Goal: Task Accomplishment & Management: Use online tool/utility

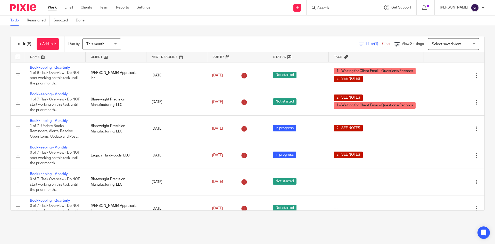
click at [63, 10] on ul "Work Email Clients Team Reports Settings" at bounding box center [103, 7] width 110 height 5
click at [69, 9] on link "Email" at bounding box center [69, 7] width 9 height 5
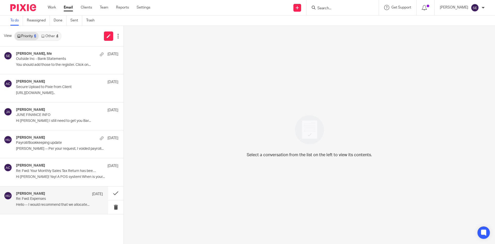
click at [50, 196] on div "Holly Utting Jun 25" at bounding box center [59, 193] width 87 height 5
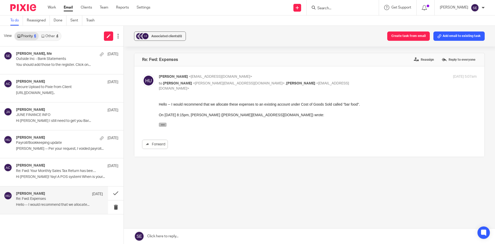
click at [161, 125] on icon "button" at bounding box center [163, 125] width 4 height 4
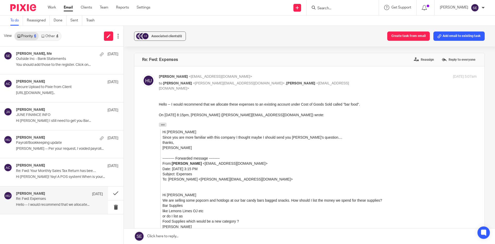
scroll to position [52, 0]
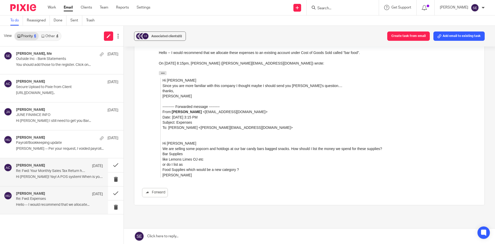
click at [58, 183] on div "Amy Corfixsen Jun 27 Re: Fwd: Your Monthly Sales Tax Return has been Filed Hi J…" at bounding box center [54, 172] width 108 height 28
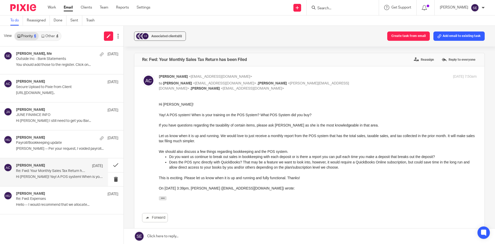
scroll to position [0, 0]
click at [60, 142] on p "Payroll/Bookkeeping update" at bounding box center [51, 143] width 70 height 4
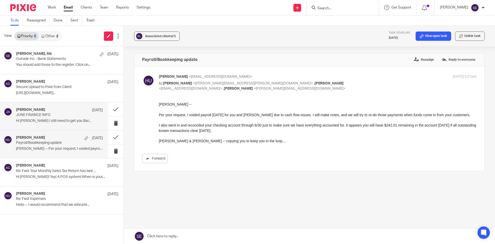
click at [49, 125] on div "JOE ARBANAS Jul 2 JUNE FINANCE INFO Hi Michelle I still need to get you Bar..." at bounding box center [59, 116] width 87 height 17
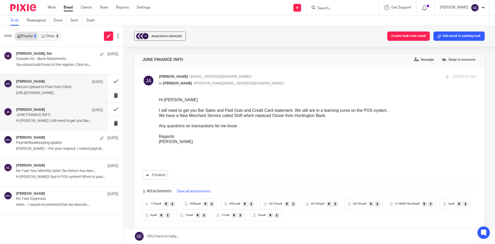
click at [41, 97] on div "Amy Corfixsen Aug 5 Secure Upload to Pixie from Client https://www.loom.com/sha…" at bounding box center [54, 88] width 108 height 28
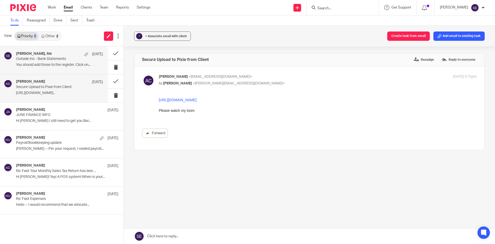
click at [54, 61] on div "Holly Utting, Me Aug 14 Outside Inc - Bank Statements You should add those to t…" at bounding box center [59, 60] width 87 height 17
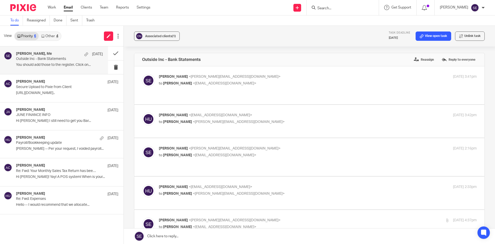
click at [52, 35] on link "Other 4" at bounding box center [50, 36] width 22 height 8
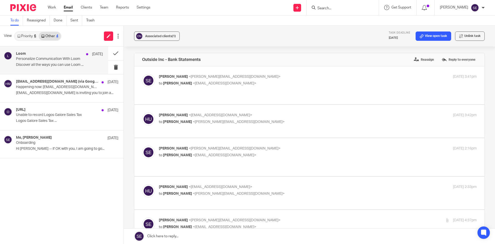
click at [49, 58] on p "Personalize Communication With Loom" at bounding box center [51, 59] width 70 height 4
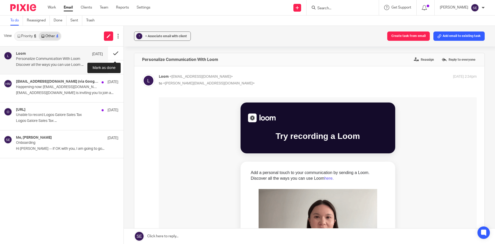
click at [116, 50] on button at bounding box center [115, 53] width 15 height 14
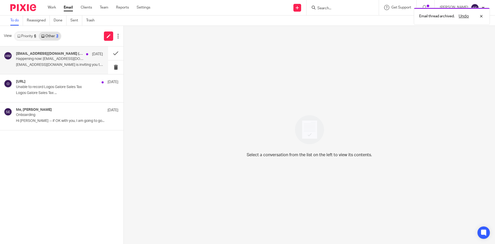
click at [77, 66] on p "hollyutting@gmail.com is inviting you to join a..." at bounding box center [59, 65] width 87 height 4
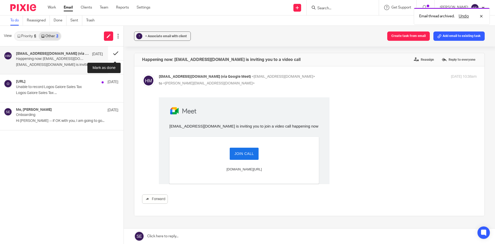
click at [120, 51] on button at bounding box center [115, 53] width 15 height 14
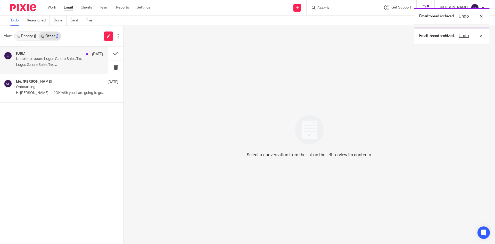
click at [72, 62] on div "Otter.ai Aug 13 Unable to record Logos Galore Sales Tax Logos Galore Sales Tax …" at bounding box center [59, 60] width 87 height 17
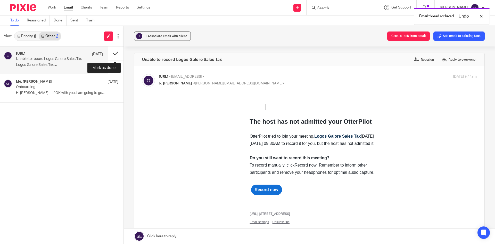
click at [118, 49] on button at bounding box center [115, 53] width 15 height 14
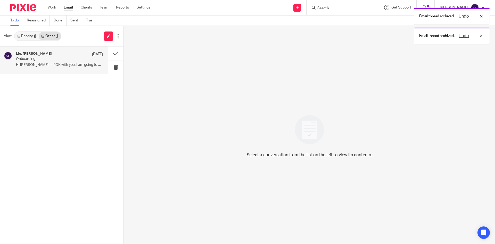
click at [79, 65] on p "Hi Sarah -- if OK with you, I am going to go..." at bounding box center [59, 65] width 87 height 4
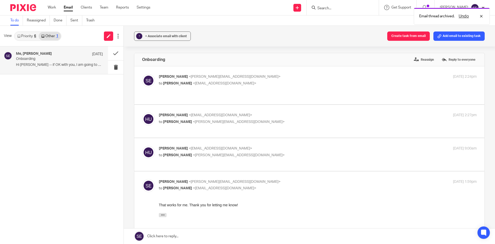
click at [176, 147] on span "Holly Utting" at bounding box center [173, 149] width 29 height 4
checkbox input "true"
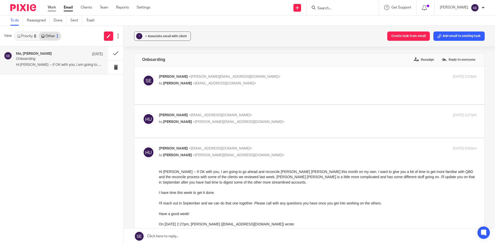
click at [51, 8] on link "Work" at bounding box center [52, 7] width 8 height 5
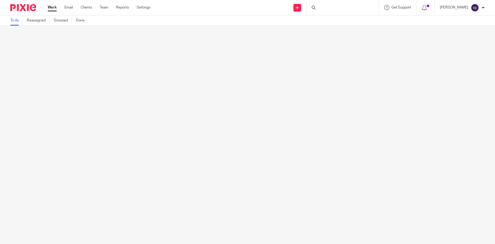
click at [69, 10] on link "Email" at bounding box center [69, 7] width 9 height 5
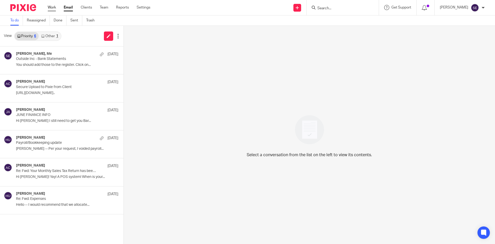
click at [49, 9] on link "Work" at bounding box center [52, 7] width 8 height 5
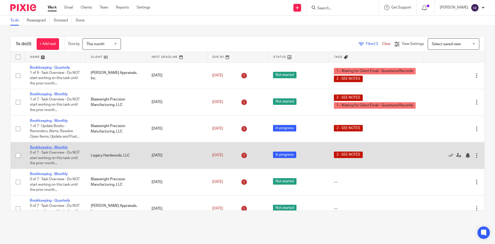
click at [46, 149] on link "Bookkeeping - Monthly" at bounding box center [49, 148] width 38 height 4
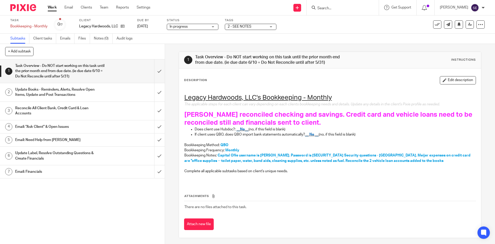
click at [22, 42] on link "Subtasks" at bounding box center [19, 39] width 19 height 10
click at [49, 4] on div "Work Email Clients Team Reports Settings Work Email Clients Team Reports Settin…" at bounding box center [101, 7] width 116 height 15
click at [52, 7] on link "Work" at bounding box center [52, 7] width 9 height 5
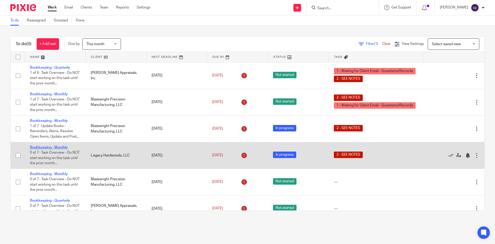
click at [37, 149] on link "Bookkeeping - Monthly" at bounding box center [49, 148] width 38 height 4
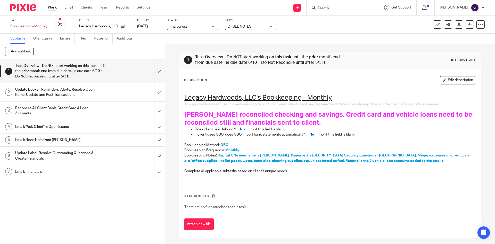
scroll to position [2, 0]
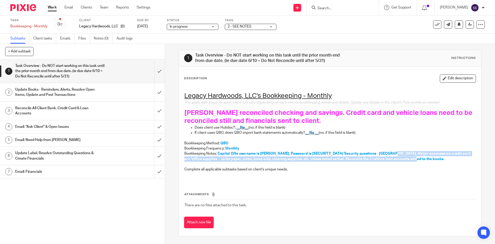
drag, startPoint x: 388, startPoint y: 151, endPoint x: 446, endPoint y: 158, distance: 59.0
click at [446, 158] on p "Bookkeeping Notes: Capital ONe username is Lotterman. Password is Alot3535. Sec…" at bounding box center [329, 156] width 291 height 11
click at [447, 160] on p "Bookkeeping Notes: Capital ONe username is Lotterman. Password is Alot3535. Sec…" at bounding box center [329, 156] width 291 height 11
drag, startPoint x: 270, startPoint y: 159, endPoint x: 309, endPoint y: 159, distance: 38.2
click at [309, 159] on span "Capital ONe username is Lotterman. Password is Alot3535. Security questions - G…" at bounding box center [327, 156] width 287 height 9
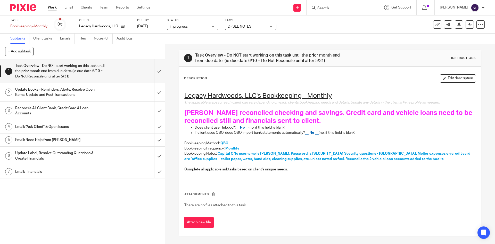
click at [319, 163] on p at bounding box center [329, 164] width 291 height 5
click at [61, 97] on h1 "Update Books - Reminders, Alerts, Resolve Open Items, Update and Post Transacti…" at bounding box center [59, 92] width 89 height 13
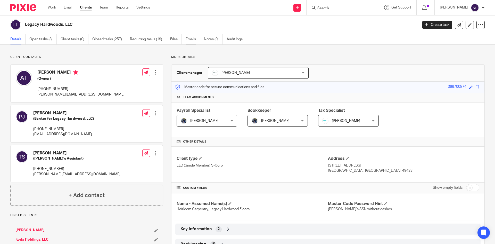
click at [194, 39] on link "Emails" at bounding box center [193, 39] width 14 height 10
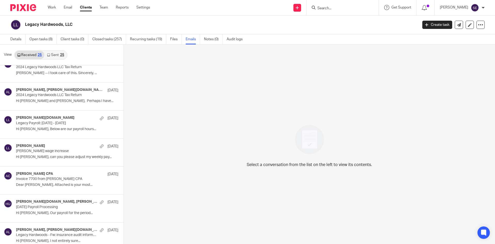
scroll to position [284, 0]
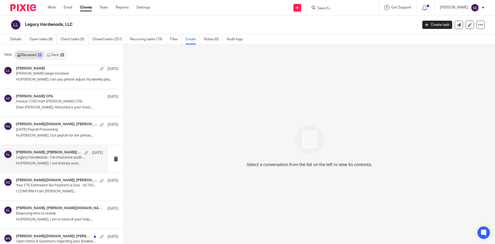
click at [59, 162] on p "Hi Holly, I not entirely sure..." at bounding box center [59, 163] width 87 height 4
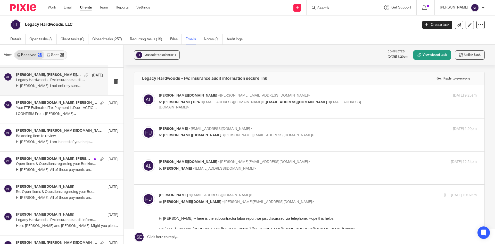
scroll to position [387, 0]
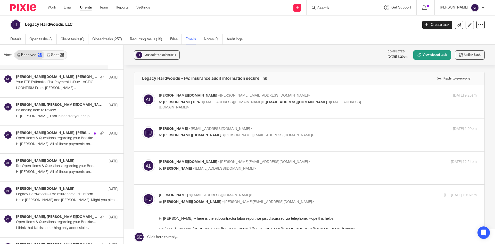
click at [55, 141] on div "andrew legacyhardwoods.com, Michelle Stuyvesant May 15 Open Items & Questions r…" at bounding box center [67, 139] width 102 height 17
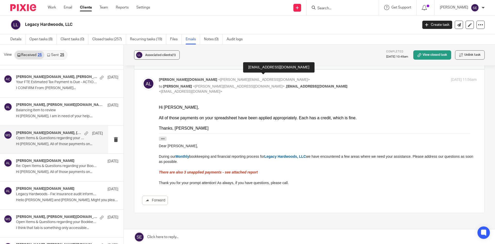
scroll to position [0, 0]
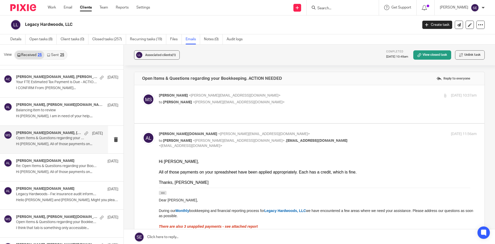
click at [298, 110] on label at bounding box center [309, 104] width 350 height 38
click at [142, 93] on input "checkbox" at bounding box center [142, 93] width 0 height 0
checkbox input "true"
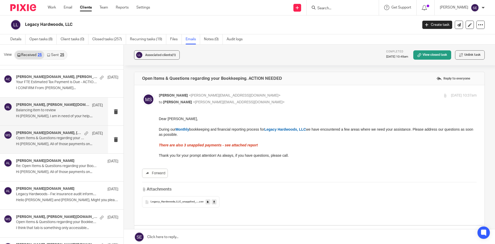
click at [58, 125] on div "Holly Utting, andrew legacyhardwoods.com May 15 Balancing item to review Hi Hol…" at bounding box center [54, 112] width 108 height 28
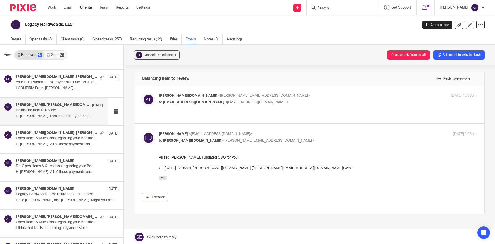
click at [258, 99] on div "andrew legacyhardwoods.com <andrew@legacyhardwoods.com> to hollyutting@gmail.co…" at bounding box center [265, 99] width 212 height 12
checkbox input "true"
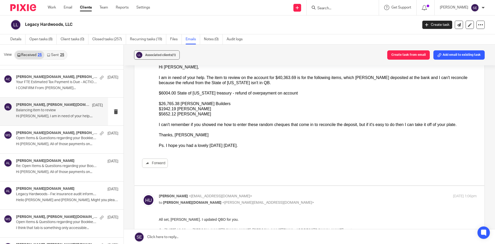
scroll to position [361, 0]
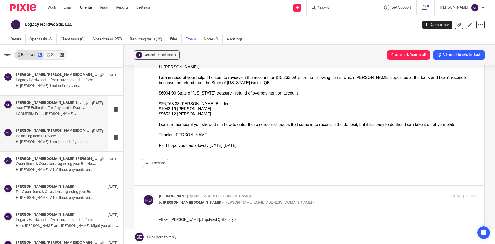
click at [64, 103] on h4 "andrew legacyhardwoods.com, Amy Corfixsen" at bounding box center [49, 103] width 66 height 4
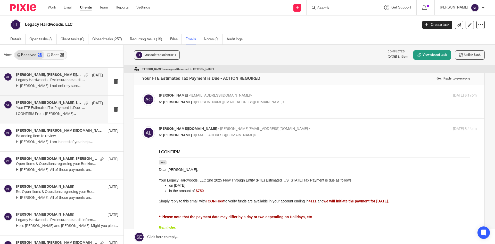
scroll to position [310, 0]
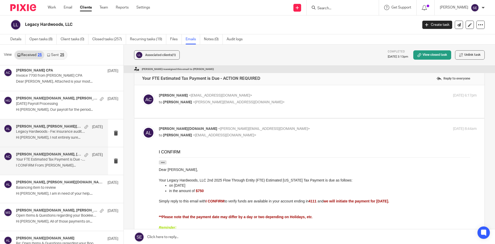
click at [75, 129] on div "Holly Utting, andrew legacyhardwoods.com May 23" at bounding box center [59, 126] width 87 height 5
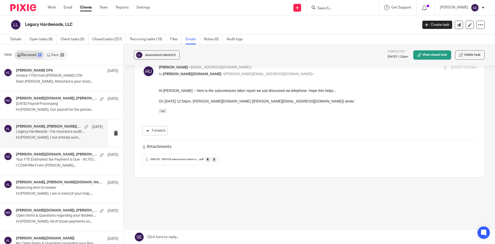
scroll to position [76, 0]
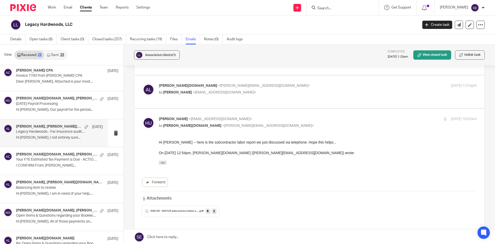
click at [231, 106] on label at bounding box center [309, 91] width 350 height 33
click at [142, 83] on input "checkbox" at bounding box center [142, 83] width 0 height 0
checkbox input "true"
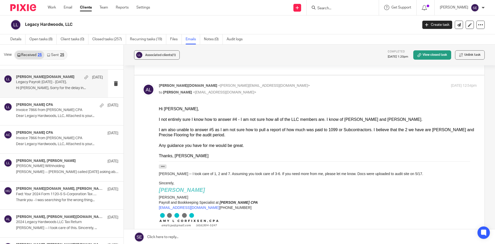
scroll to position [0, 0]
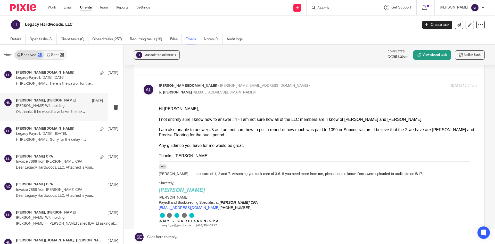
click at [65, 106] on p "Andrew Lotterman Withholding" at bounding box center [51, 106] width 70 height 4
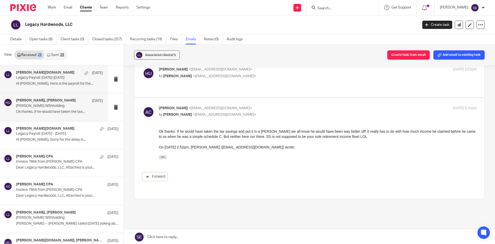
click at [68, 90] on div "andrew legacyhardwoods.com Jul 23 Legacy Payroll: July 7-18 Hi Holly, Here is t…" at bounding box center [54, 79] width 108 height 28
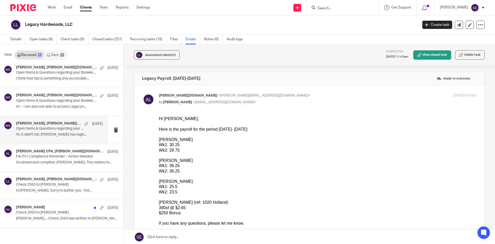
click at [49, 131] on p "Open Items & Questions regarding your Bookkeeping. ACTION NEEDED" at bounding box center [51, 128] width 70 height 4
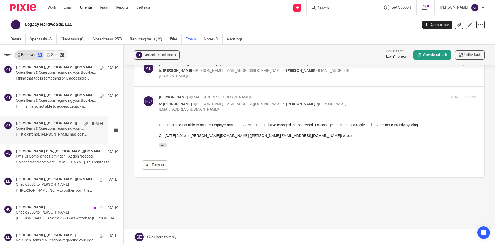
click at [305, 76] on div "andrew legacyhardwoods.com <andrew@legacyhardwoods.com> to Michelle Stuyvesant …" at bounding box center [309, 70] width 335 height 17
click at [333, 64] on div "Associated clients (1) Completed May 15, 2025 10:49am View closed task Unlink t…" at bounding box center [310, 55] width 372 height 21
click at [327, 72] on p "to Michelle Stuyvesant <michelle@amylcpa.com> , Holly Utting <hollyutting@gmail…" at bounding box center [265, 73] width 212 height 11
checkbox input "true"
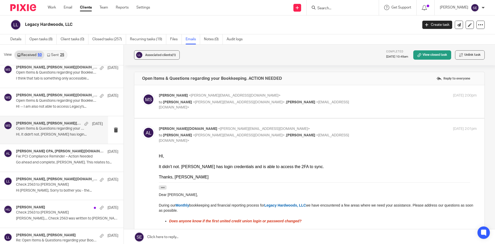
click at [309, 104] on p "to Tina Shunk <andrew@legacyhardwoods.com> , Holly Utting <hollyutting@gmail.co…" at bounding box center [265, 105] width 212 height 11
checkbox input "true"
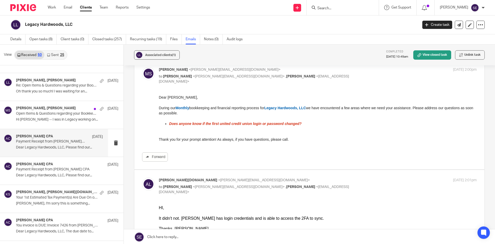
click at [61, 140] on p "Payment Receipt from Amy L Corfixsen CPA" at bounding box center [51, 141] width 70 height 4
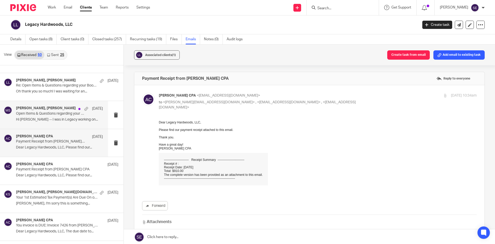
click at [57, 121] on p "Hi Michelle -- I was in Legacy working on..." at bounding box center [59, 119] width 87 height 4
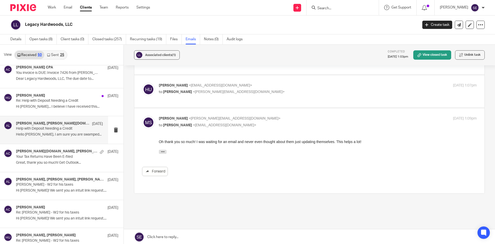
click at [49, 140] on div "Holly Utting, andrew legacyhardwoods.com Mar 28 Help with Deposit Needing a Cre…" at bounding box center [54, 130] width 108 height 28
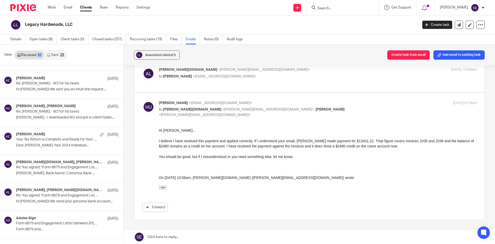
click at [54, 56] on link "Sent 25" at bounding box center [55, 55] width 22 height 8
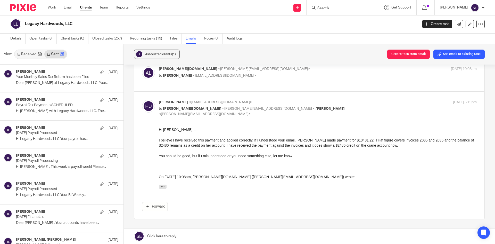
click at [57, 59] on div "View Received 50 Sent 25" at bounding box center [62, 54] width 124 height 21
click at [56, 55] on link "Sent 25" at bounding box center [55, 54] width 22 height 8
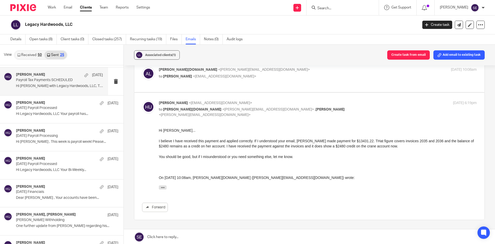
click at [72, 74] on div "Holly Utting Aug 4" at bounding box center [59, 75] width 87 height 5
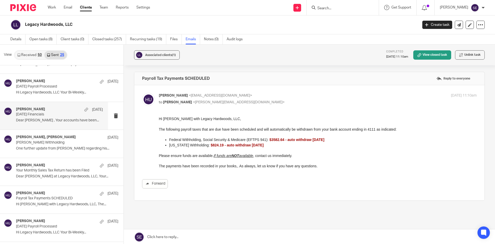
click at [67, 118] on p "Dear Andrew , Your accounts have been..." at bounding box center [59, 120] width 87 height 4
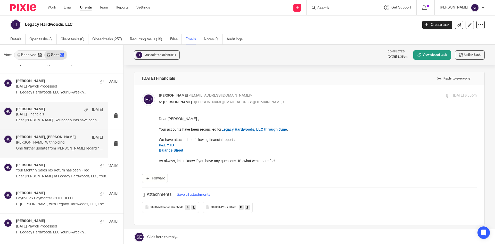
click at [48, 148] on p "One further update from Andrew regarding his..." at bounding box center [59, 148] width 87 height 4
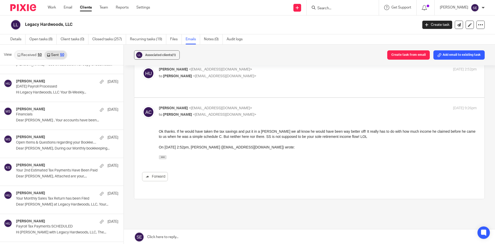
click at [66, 115] on p "Financials" at bounding box center [57, 114] width 82 height 4
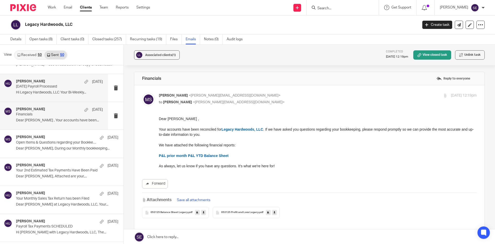
click at [55, 85] on p "06.13.25 Payroll Processed" at bounding box center [51, 86] width 70 height 4
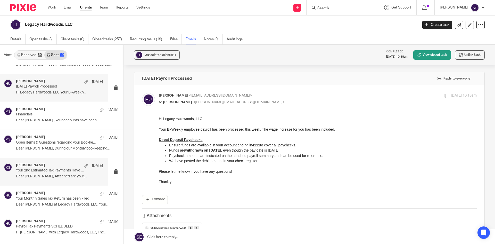
click at [37, 170] on p "Your 2nd Estimated Tax Payments Have Been Paid" at bounding box center [51, 170] width 70 height 4
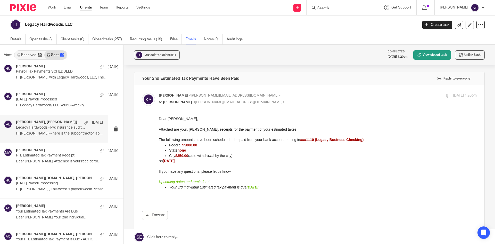
click at [54, 126] on p "Legacy Hardwoods - Fw: insurance audit information secure link" at bounding box center [51, 127] width 70 height 4
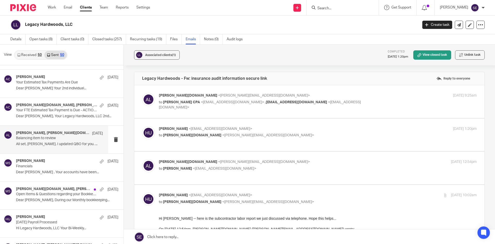
click at [61, 149] on div "Holly Utting, andrew legacyhardwoods.com May 17 Balancing item to review All se…" at bounding box center [54, 140] width 108 height 28
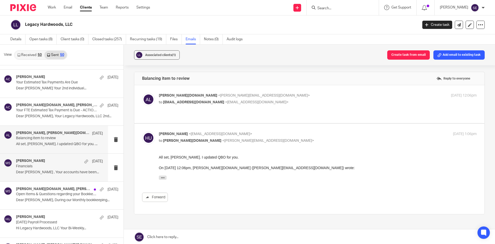
click at [54, 176] on div "Michelle Stuyvesant May 15 Financials Dear Andrew , Your accounts have been..." at bounding box center [59, 167] width 87 height 17
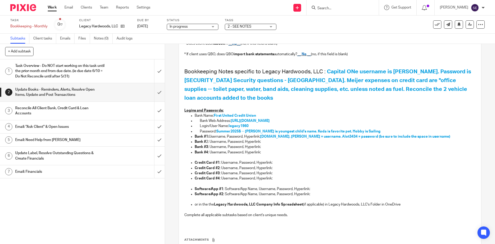
scroll to position [129, 0]
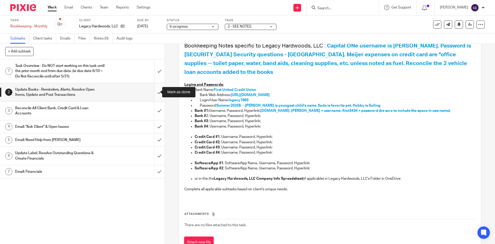
click at [153, 96] on input "submit" at bounding box center [82, 92] width 165 height 18
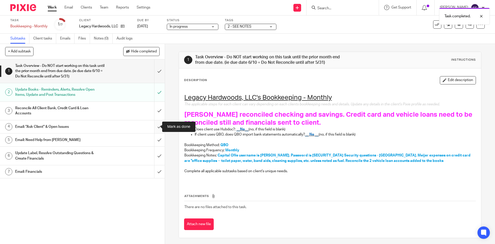
click at [154, 127] on input "submit" at bounding box center [82, 126] width 165 height 13
click at [157, 140] on input "submit" at bounding box center [82, 139] width 165 height 13
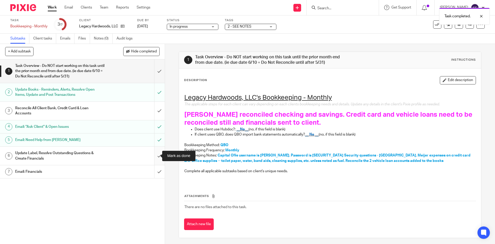
click at [157, 156] on input "submit" at bounding box center [82, 156] width 165 height 18
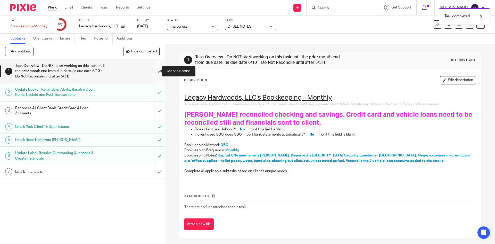
click at [152, 74] on input "submit" at bounding box center [82, 70] width 165 height 23
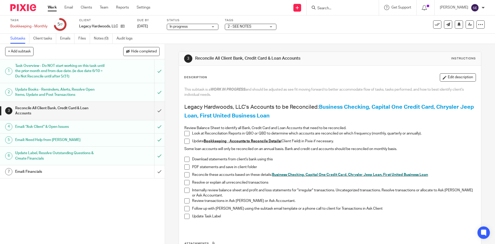
click at [55, 7] on link "Work" at bounding box center [52, 7] width 9 height 5
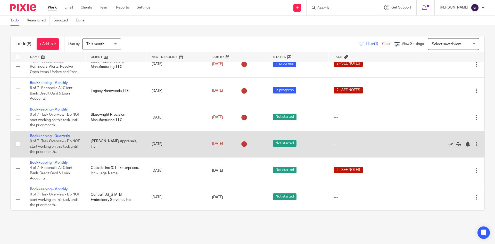
scroll to position [70, 0]
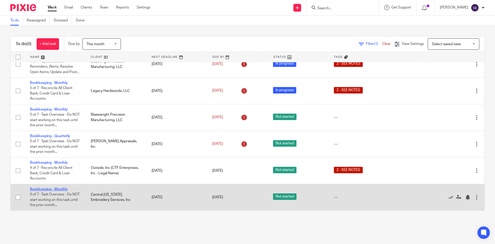
click at [59, 189] on link "Bookkeeping - Monthly" at bounding box center [49, 189] width 38 height 4
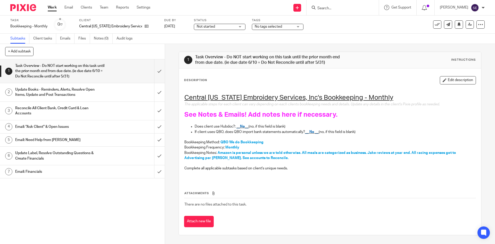
click at [46, 98] on h1 "Update Books - Reminders, Alerts, Resolve Open Items, Update and Post Transacti…" at bounding box center [59, 92] width 89 height 13
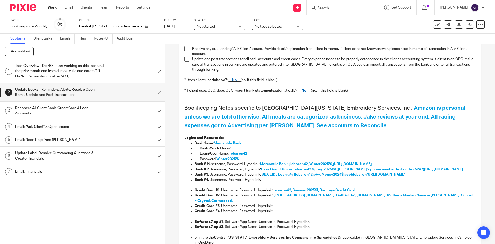
scroll to position [67, 0]
click at [277, 163] on span "Mercantile Bank. jlebaron42, Winter2025!$," at bounding box center [296, 164] width 73 height 4
drag, startPoint x: 290, startPoint y: 164, endPoint x: 308, endPoint y: 164, distance: 17.8
click at [308, 164] on span "Mercantile Bank. jlebaron42, Winter2025!$," at bounding box center [296, 164] width 73 height 4
copy span "jlebaron42"
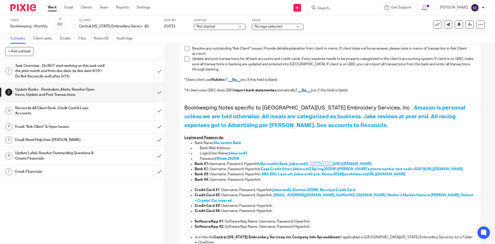
drag, startPoint x: 311, startPoint y: 164, endPoint x: 333, endPoint y: 165, distance: 21.2
click at [333, 165] on span "Mercantile Bank. jlebaron42, Winter2025!$," at bounding box center [296, 164] width 73 height 4
copy span "Winter2025!$"
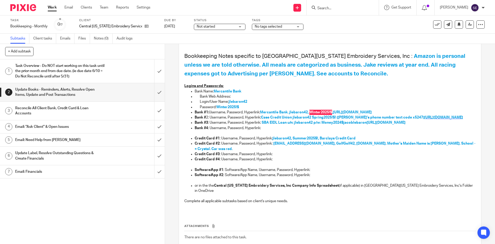
scroll to position [140, 0]
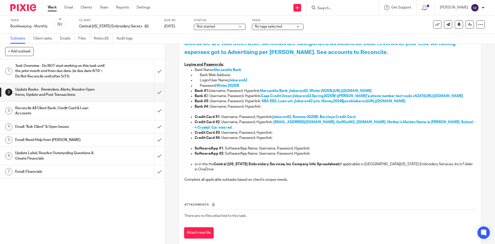
drag, startPoint x: 343, startPoint y: 117, endPoint x: 350, endPoint y: 116, distance: 6.4
click at [343, 117] on span "jlebaron42, Summer2025$!, Barclays Credit Card" at bounding box center [314, 117] width 83 height 4
drag, startPoint x: 340, startPoint y: 117, endPoint x: 320, endPoint y: 118, distance: 19.9
click at [320, 118] on p "Credit Card #1 : Username, Password, Hyperlink: jlebaron42, Summer2025$!, Barcl…" at bounding box center [335, 116] width 281 height 5
copy span "Barclays Credit Card"
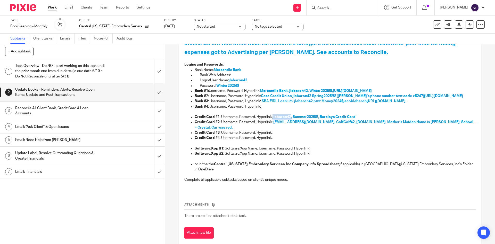
drag, startPoint x: 272, startPoint y: 118, endPoint x: 290, endPoint y: 117, distance: 18.3
click at [290, 117] on p "Credit Card #1 : Username, Password, Hyperlink: jlebaron42, Summer2025$!, Barcl…" at bounding box center [335, 116] width 281 height 5
copy p "jlebaron42"
drag, startPoint x: 293, startPoint y: 117, endPoint x: 318, endPoint y: 116, distance: 25.5
click at [318, 116] on span "jlebaron42, Summer2025$!, Barclays Credit Card" at bounding box center [314, 117] width 83 height 4
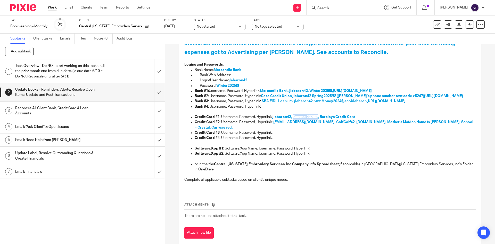
copy span "Summer2025$!"
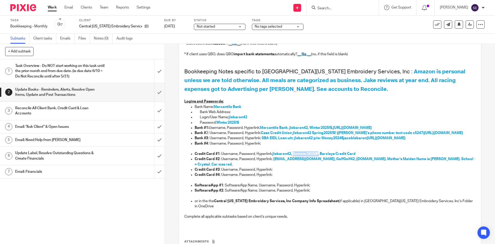
scroll to position [0, 0]
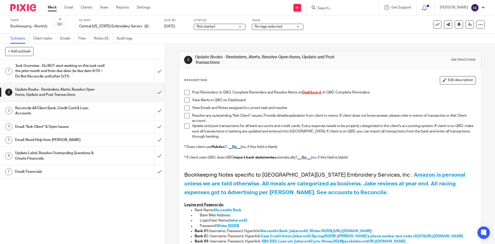
click at [79, 74] on h1 "Task Overview - Do NOT start working on this task until the prior month end fro…" at bounding box center [59, 71] width 89 height 18
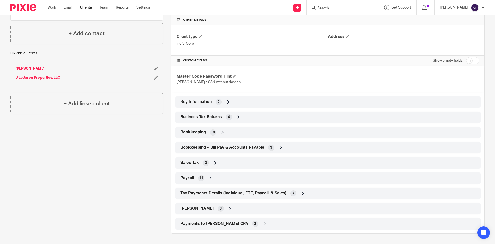
scroll to position [19, 0]
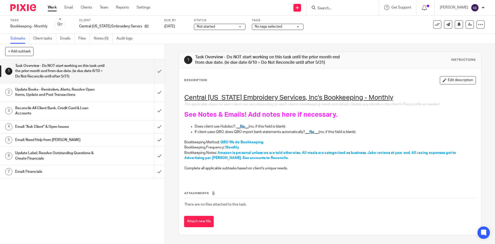
click at [92, 98] on h1 "Update Books - Reminders, Alerts, Resolve Open Items, Update and Post Transacti…" at bounding box center [59, 92] width 89 height 13
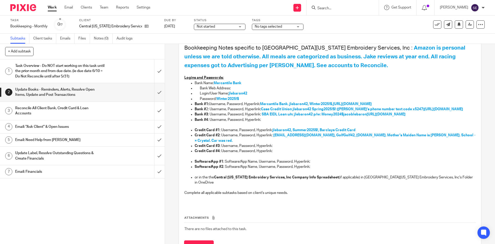
scroll to position [128, 0]
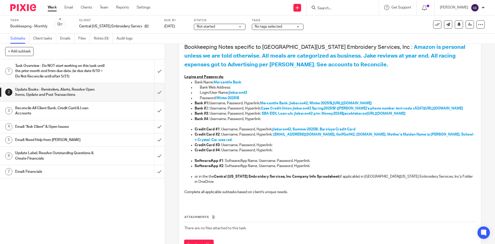
click at [91, 42] on ul "Subtasks Client tasks Emails Files Notes (0) Audit logs" at bounding box center [75, 39] width 130 height 10
click at [94, 42] on link "Notes (0)" at bounding box center [103, 39] width 19 height 10
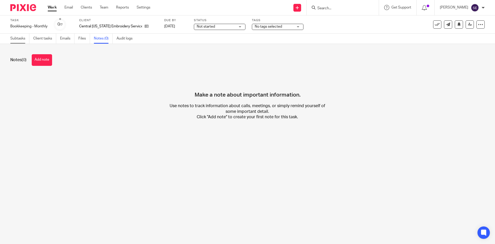
click at [18, 36] on link "Subtasks" at bounding box center [19, 39] width 19 height 10
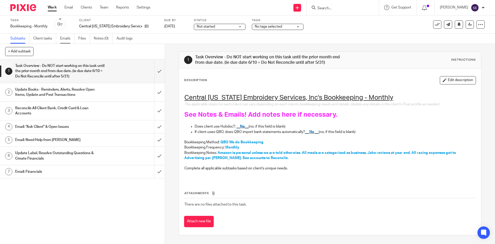
click at [61, 41] on link "Emails" at bounding box center [67, 39] width 14 height 10
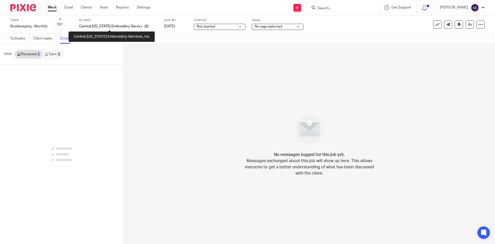
click at [99, 26] on p "Central [US_STATE] Embroidery Services, Inc" at bounding box center [110, 26] width 63 height 5
click at [110, 27] on p "Central [US_STATE] Embroidery Services, Inc" at bounding box center [110, 26] width 63 height 5
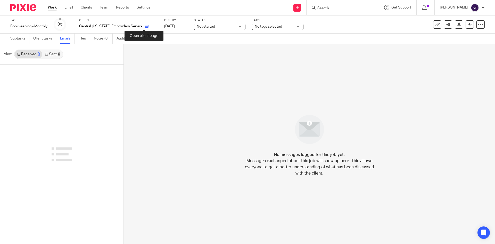
click at [145, 26] on icon at bounding box center [147, 26] width 4 height 4
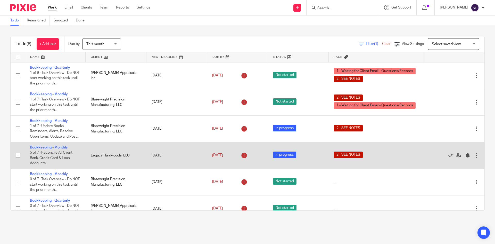
scroll to position [70, 0]
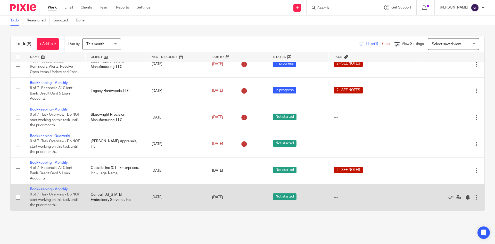
click at [54, 186] on td "Bookkeeping - Monthly 0 of 7 · Task Overview - Do NOT start working on this tas…" at bounding box center [55, 197] width 61 height 27
click at [55, 189] on link "Bookkeeping - Monthly" at bounding box center [49, 189] width 38 height 4
click at [58, 189] on link "Bookkeeping - Monthly" at bounding box center [49, 189] width 38 height 4
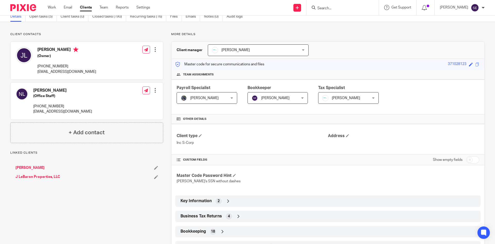
scroll to position [23, 0]
click at [190, 20] on link "Emails" at bounding box center [193, 16] width 14 height 10
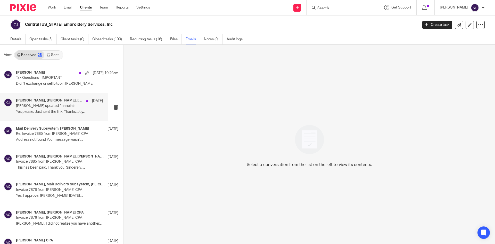
click at [48, 113] on p "Yes please. Just sent the link. Thanks, Joy..." at bounding box center [59, 112] width 87 height 4
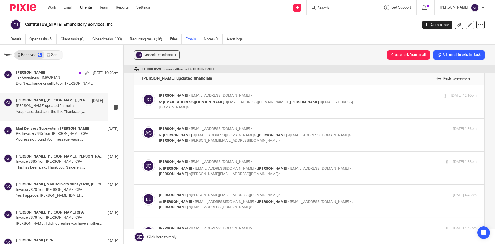
click at [161, 108] on div "Joy O'Neill <joneill@mercbank.com> to amylcpa@gmail.com <amylcpa@gmail.com> , J…" at bounding box center [309, 101] width 335 height 17
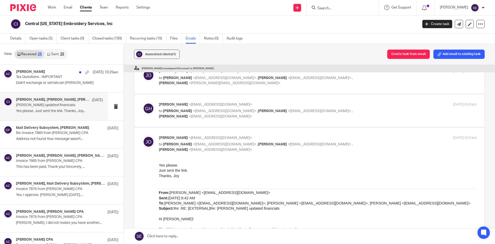
scroll to position [388, 0]
click at [167, 111] on div "Gabby Hallatschek <gabby@amylcpa.com> to Joy O'Neill <joneill@mercbank.com> , A…" at bounding box center [309, 111] width 335 height 17
click at [214, 95] on label at bounding box center [309, 111] width 350 height 33
click at [142, 102] on input "checkbox" at bounding box center [142, 102] width 0 height 0
checkbox input "true"
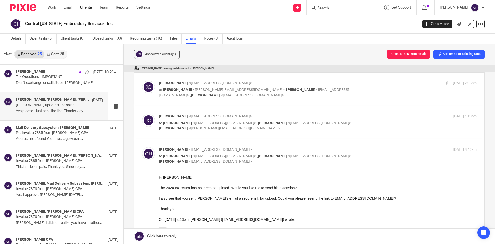
scroll to position [343, 0]
click at [181, 114] on div "Joy O'Neill <joneill@mercbank.com> to Amy Corfixsen <amylcpa@gmail.com> , Jake …" at bounding box center [265, 122] width 212 height 17
checkbox input "true"
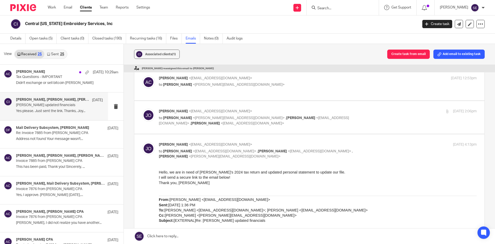
scroll to position [315, 0]
click at [202, 101] on label at bounding box center [309, 117] width 350 height 33
click at [142, 109] on input "checkbox" at bounding box center [142, 109] width 0 height 0
checkbox input "true"
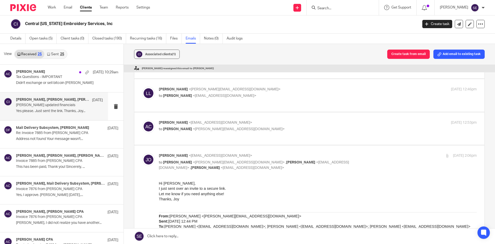
scroll to position [271, 0]
click at [203, 121] on span "<amylcpa@gmail.com>" at bounding box center [220, 123] width 63 height 4
checkbox input "true"
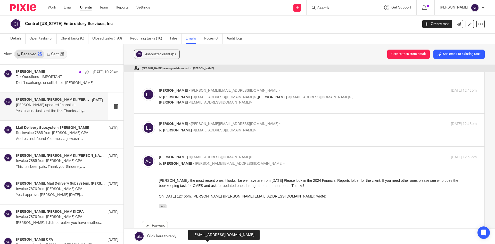
scroll to position [229, 0]
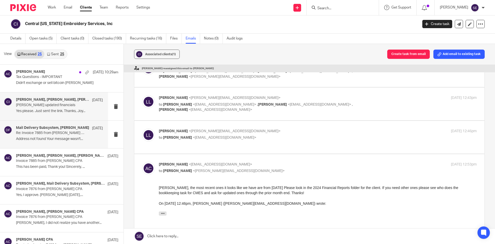
click at [92, 131] on p "Jul 21" at bounding box center [97, 128] width 11 height 5
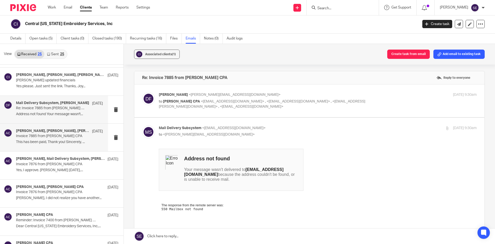
scroll to position [24, 0]
click at [69, 127] on div "Donna Ferguson, Steve Vernon, Amy L Corfixsen CPA Jul 21 Invoice 7885 from Amy …" at bounding box center [54, 138] width 108 height 28
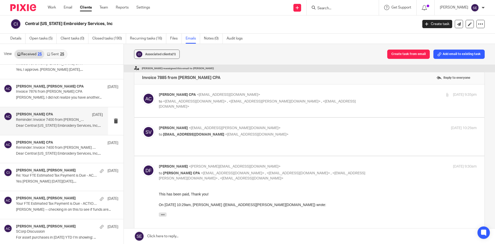
scroll to position [125, 0]
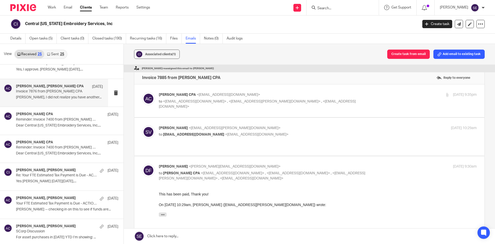
click at [60, 94] on div "Donna Ferguson, Amy L Corfixsen CPA Jul 15 Invoice 7876 from Amy L Corfixsen CP…" at bounding box center [59, 92] width 87 height 17
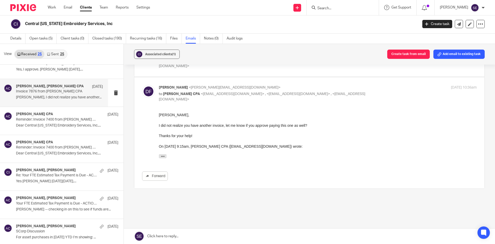
scroll to position [42, 0]
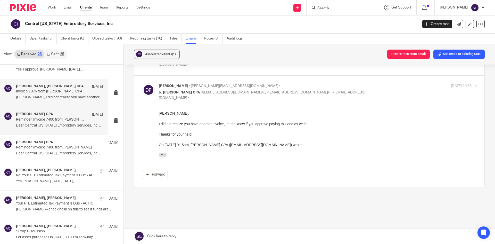
click at [57, 125] on p "Dear Central Michigan Embroidery Services, Inc,..." at bounding box center [59, 125] width 87 height 4
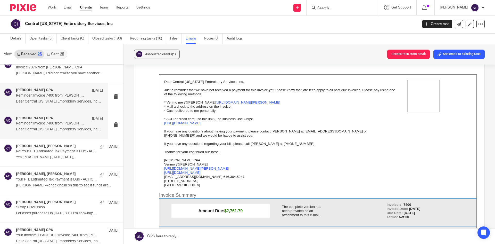
scroll to position [150, 0]
click at [43, 128] on p "Dear Central Michigan Embroidery Services, Inc,..." at bounding box center [59, 128] width 87 height 4
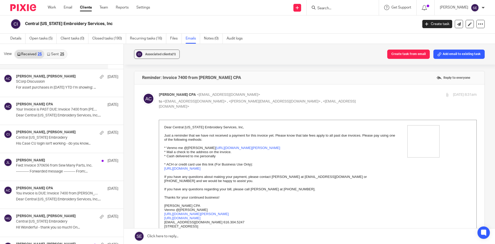
scroll to position [275, 0]
click at [48, 79] on p "SCorp Discussion" at bounding box center [51, 81] width 70 height 4
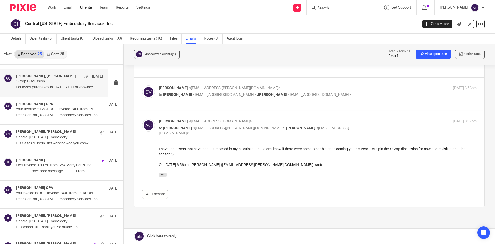
scroll to position [67, 0]
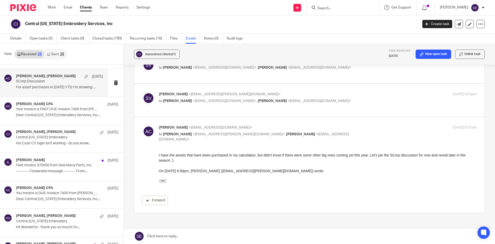
click at [171, 112] on label at bounding box center [309, 100] width 350 height 33
click at [142, 92] on input "checkbox" at bounding box center [142, 91] width 0 height 0
checkbox input "true"
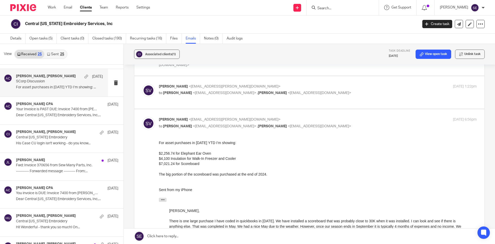
scroll to position [41, 0]
click at [186, 99] on div "Steve Vernon <sa.vernon@hotmail.com> to Amy Corfixsen <amylcpa@gmail.com> , Jak…" at bounding box center [309, 92] width 335 height 17
click at [194, 99] on div "Steve Vernon <sa.vernon@hotmail.com> to Amy Corfixsen <amylcpa@gmail.com> , Jak…" at bounding box center [309, 92] width 335 height 17
click at [180, 83] on label at bounding box center [309, 93] width 350 height 33
click at [142, 84] on input "checkbox" at bounding box center [142, 84] width 0 height 0
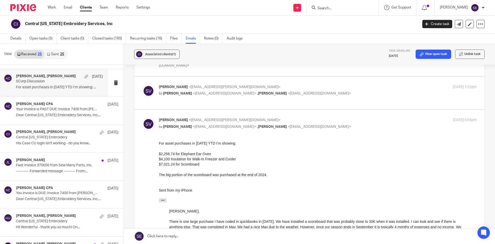
checkbox input "true"
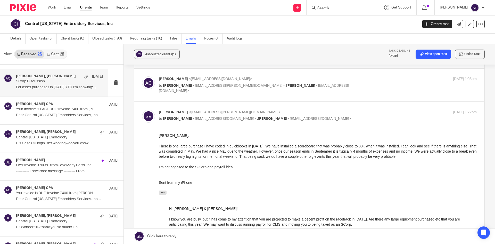
scroll to position [15, 0]
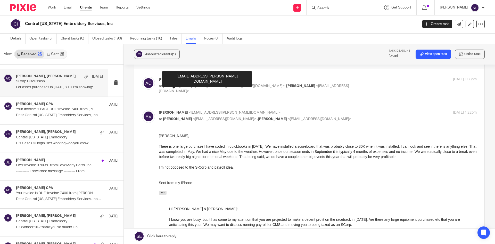
click at [183, 87] on span "Steve Vernon" at bounding box center [177, 86] width 29 height 4
checkbox input "true"
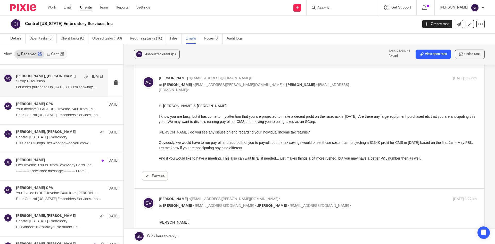
scroll to position [18, 0]
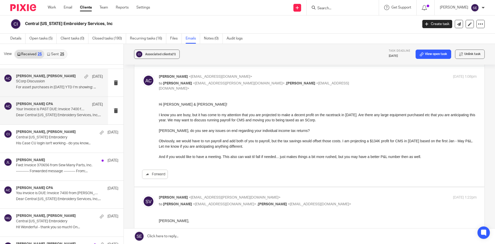
click at [40, 114] on p "Dear Central Michigan Embroidery Services, Inc,..." at bounding box center [59, 115] width 87 height 4
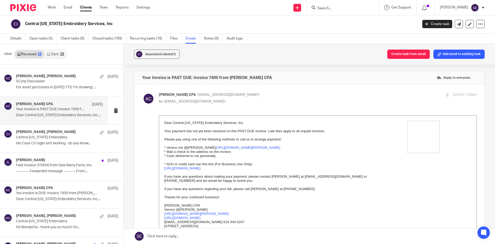
scroll to position [0, 0]
click at [76, 144] on p "His Case CU login isn't working - do you know..." at bounding box center [59, 143] width 87 height 4
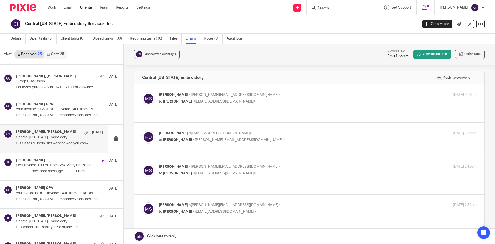
click at [167, 110] on label at bounding box center [309, 103] width 350 height 38
click at [142, 92] on input "checkbox" at bounding box center [142, 92] width 0 height 0
checkbox input "true"
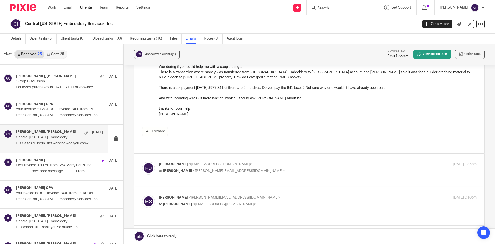
scroll to position [62, 0]
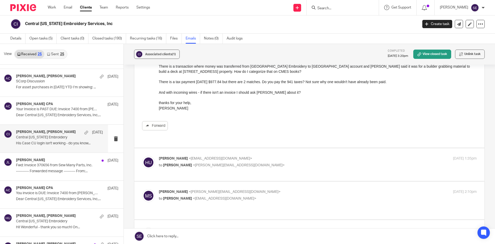
click at [262, 163] on p "to Michelle Stuyvesant <michelle@amylcpa.com>" at bounding box center [265, 165] width 212 height 5
checkbox input "true"
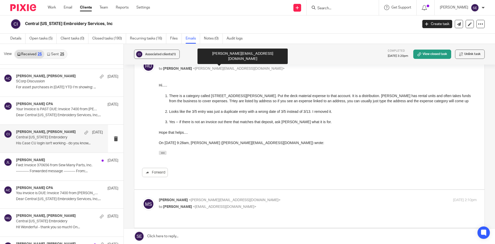
scroll to position [159, 0]
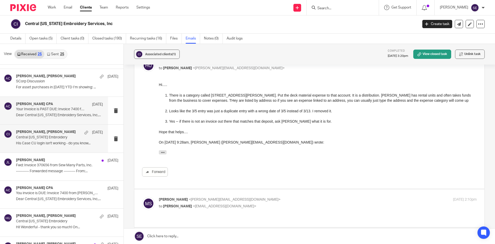
click at [61, 115] on p "Dear Central Michigan Embroidery Services, Inc,..." at bounding box center [59, 115] width 87 height 4
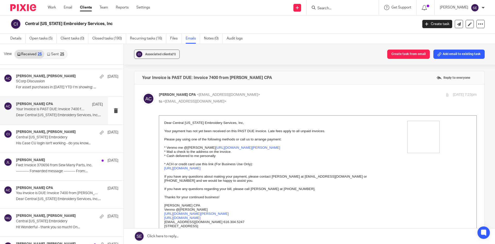
scroll to position [0, 0]
click at [67, 90] on div "Amy Corfixsen, Steve Vernon Jun 4 SCorp Discussion For asset purchases in 2025 …" at bounding box center [59, 82] width 87 height 17
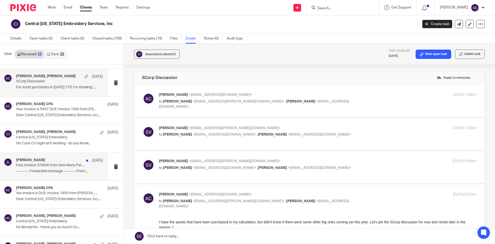
click at [61, 172] on p "---------- Forwarded message --------- From:..." at bounding box center [59, 171] width 87 height 4
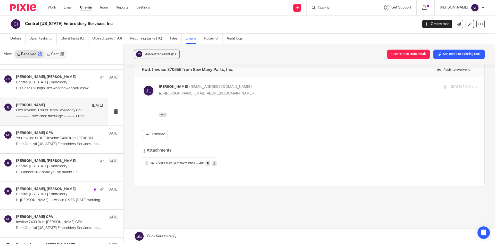
scroll to position [334, 0]
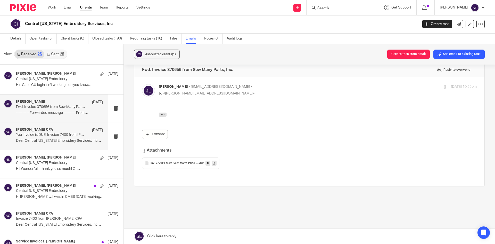
click at [47, 133] on p "You invoice is DUE: Invoice 7400 from Amy L Corfixsen CPA" at bounding box center [51, 135] width 70 height 4
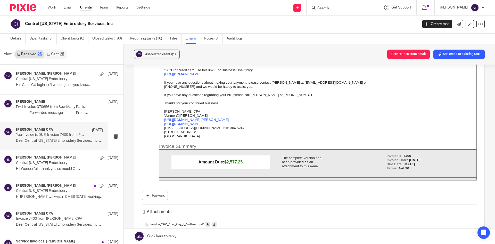
scroll to position [99, 0]
click at [80, 172] on div "Michelle Stuyvesant, Holly Utting Mar 5 Central Michigan Embroidery Hi! Wonderf…" at bounding box center [59, 163] width 87 height 17
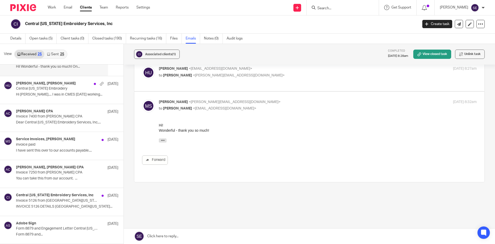
scroll to position [437, 0]
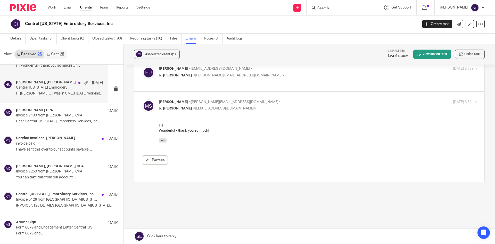
click at [62, 97] on div "Michelle Stuyvesant, Holly Utting Mar 5 Central Michigan Embroidery Hi Michelle…" at bounding box center [59, 88] width 87 height 17
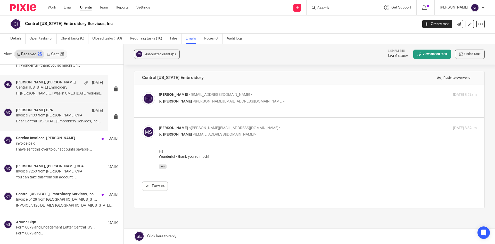
scroll to position [0, 0]
click at [190, 109] on div "Holly Utting <hollyutting@gmail.com> to Michelle Stuyvesant <michelle@amylcpa.c…" at bounding box center [309, 100] width 335 height 17
click at [232, 89] on label at bounding box center [309, 100] width 350 height 33
click at [142, 92] on input "checkbox" at bounding box center [142, 92] width 0 height 0
checkbox input "true"
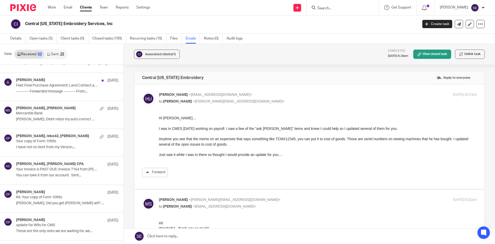
scroll to position [635, 0]
click at [58, 106] on h4 "Michelle Stuyvesant, Jacob LeBaron" at bounding box center [46, 108] width 60 height 4
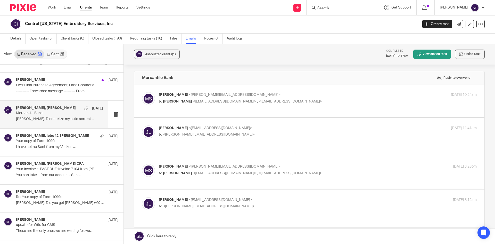
scroll to position [0, 0]
click at [215, 115] on label at bounding box center [309, 100] width 350 height 33
click at [142, 92] on input "checkbox" at bounding box center [142, 92] width 0 height 0
checkbox input "true"
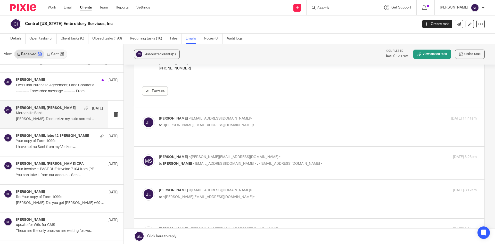
scroll to position [76, 0]
click at [212, 120] on p "Jacob LeBaron <jlebaron42@gmail.com>" at bounding box center [265, 118] width 212 height 5
checkbox input "true"
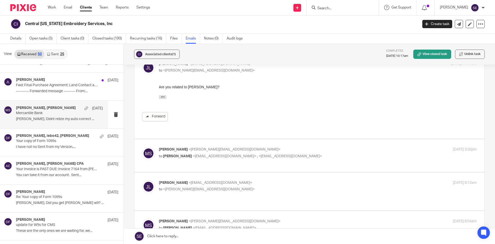
scroll to position [137, 0]
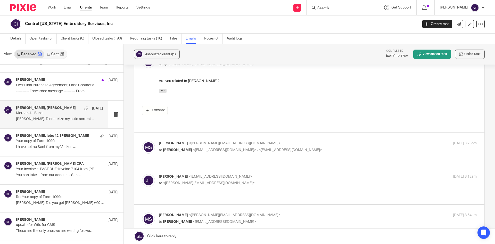
click at [219, 145] on div "Michelle Stuyvesant <michelle@amylcpa.com> to Jacob LeBaron <jlebaron42@gmail.c…" at bounding box center [309, 149] width 335 height 17
click at [243, 133] on label at bounding box center [309, 149] width 350 height 33
click at [142, 140] on input "checkbox" at bounding box center [142, 140] width 0 height 0
checkbox input "true"
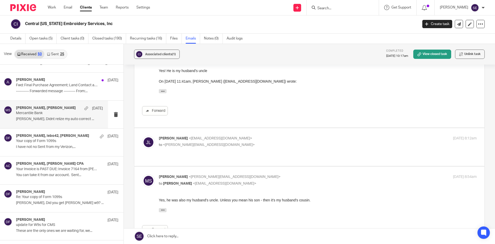
scroll to position [234, 0]
click at [244, 141] on p "to <michelle@amylcpa.com>" at bounding box center [265, 143] width 212 height 5
checkbox input "true"
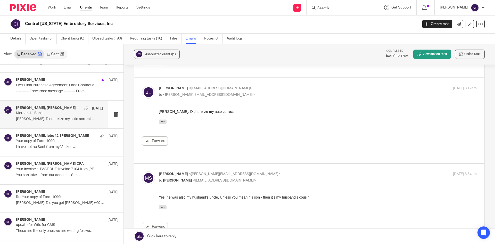
scroll to position [283, 0]
click at [253, 171] on div "Michelle Stuyvesant <michelle@amylcpa.com> to Jacob LeBaron <jlebaron42@gmail.c…" at bounding box center [318, 177] width 318 height 13
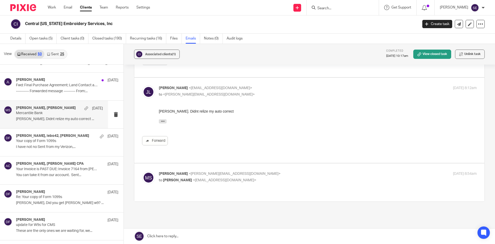
drag, startPoint x: 253, startPoint y: 168, endPoint x: 243, endPoint y: 165, distance: 9.8
click at [243, 178] on p "to Jacob LeBaron <jlebaron42@gmail.com>" at bounding box center [265, 180] width 212 height 5
checkbox input "true"
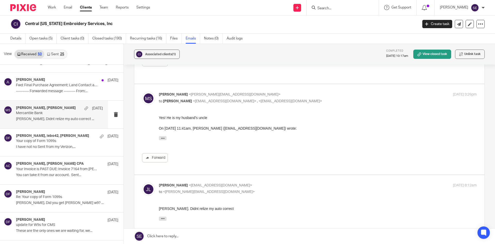
scroll to position [186, 0]
click at [75, 139] on div "Donna Ferguson, lebo42, Brian LeBaron Feb 3" at bounding box center [59, 136] width 87 height 5
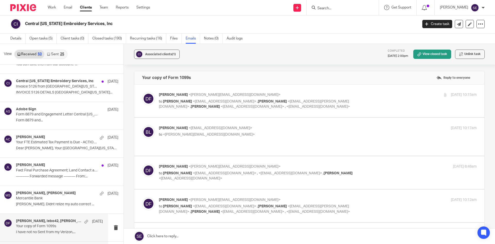
scroll to position [550, 0]
click at [60, 115] on p "Form 8879 and Engagement Letter Central Michigan Embroidery between Amy Corfixs…" at bounding box center [51, 114] width 70 height 4
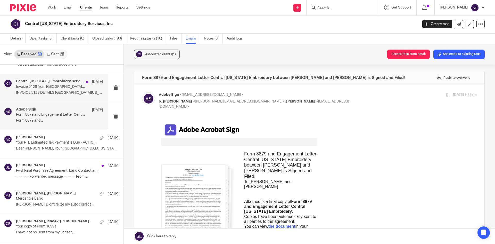
scroll to position [498, 0]
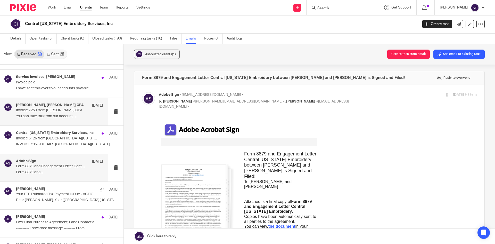
click at [50, 119] on div "Steve Vernon, Amy L Corfixsen CPA Mar 3 Invoice 7250 from Amy L Corfixsen CPA Y…" at bounding box center [59, 111] width 87 height 17
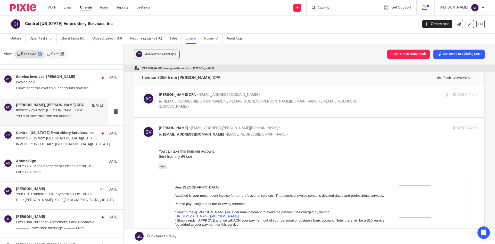
scroll to position [421, 0]
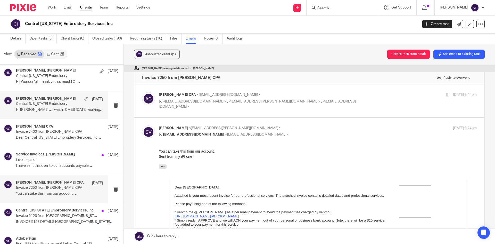
drag, startPoint x: 55, startPoint y: 89, endPoint x: 50, endPoint y: 92, distance: 6.0
click at [53, 96] on h4 "Michelle Stuyvesant, Holly Utting" at bounding box center [46, 98] width 60 height 4
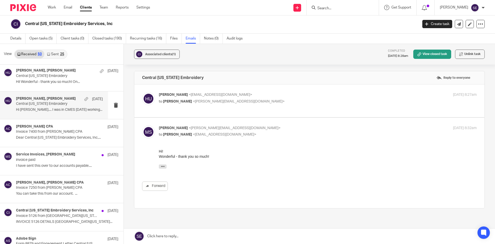
scroll to position [0, 0]
click at [189, 104] on p "to Michelle Stuyvesant <michelle@amylcpa.com>" at bounding box center [265, 101] width 212 height 5
checkbox input "true"
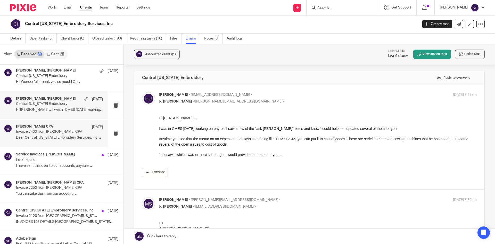
click at [56, 134] on div "Amy L Corfixsen CPA Mar 4 Invoice 7400 from Amy L Corfixsen CPA Dear Central Mi…" at bounding box center [59, 132] width 87 height 17
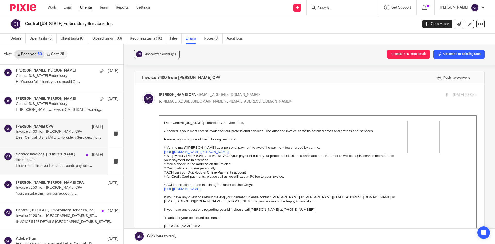
click at [58, 157] on h4 "Service Invoices, Michelle Stuyvesant" at bounding box center [45, 154] width 59 height 4
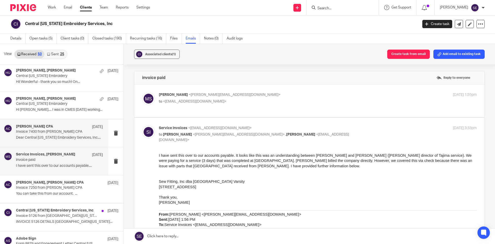
scroll to position [369, 0]
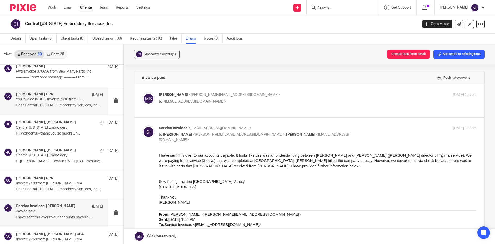
click at [64, 101] on p "You invoice is DUE: Invoice 7400 from Amy L Corfixsen CPA" at bounding box center [51, 99] width 70 height 4
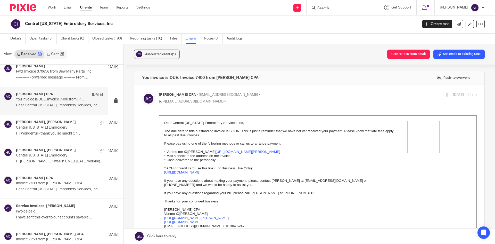
scroll to position [317, 0]
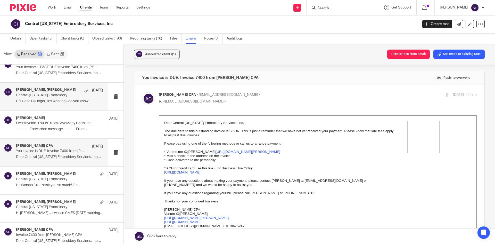
click at [61, 109] on div "Holly Utting, Michelle Stuyvesant Apr 7 Central Michigan Embroidery His Case CU…" at bounding box center [54, 97] width 108 height 28
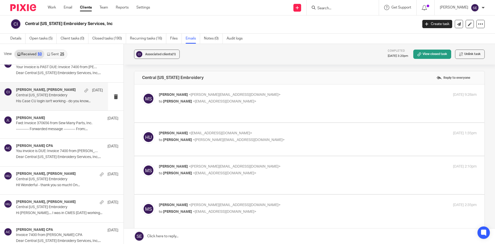
scroll to position [0, 0]
click at [60, 122] on p "Fwd: Invoice 370656 from Sew Many Parts, Inc." at bounding box center [51, 123] width 70 height 4
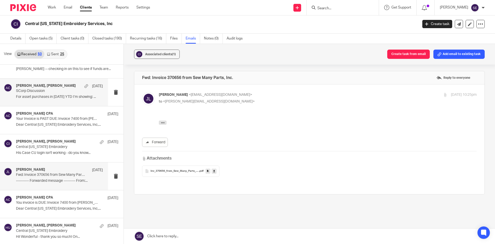
click at [62, 102] on div "Amy Corfixsen, Steve Vernon Jun 4 SCorp Discussion For asset purchases in 2025 …" at bounding box center [54, 92] width 108 height 28
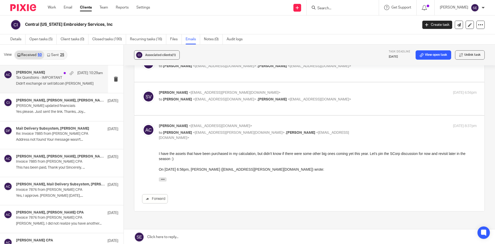
click at [50, 84] on p "Didn't exchange or sell bitcoin Jacob J...." at bounding box center [59, 84] width 87 height 4
click at [51, 79] on p "Tax Questions - IMPORTANT" at bounding box center [51, 78] width 70 height 4
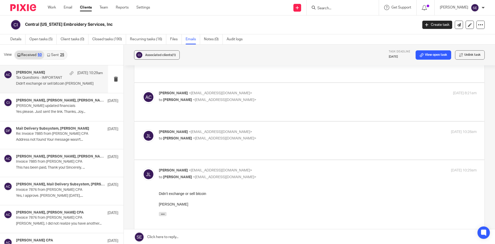
scroll to position [40, 0]
click at [267, 130] on div "Jacob LeBaron <jlebaron42@gmail.com> to Amy Corfixsen <amylcpa@gmail.com> Aug 1…" at bounding box center [318, 136] width 318 height 13
checkbox input "true"
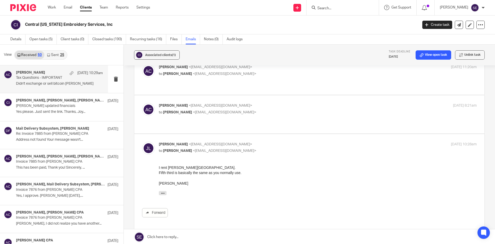
scroll to position [28, 0]
click at [257, 108] on div "Amy Corfixsen <amylcpa@gmail.com> to Jake LeBaron <jlebaron42@gmail.com> Aug 8,…" at bounding box center [309, 114] width 335 height 22
click at [271, 108] on div "Amy Corfixsen <amylcpa@gmail.com> to Jake LeBaron <jlebaron42@gmail.com> Aug 8,…" at bounding box center [309, 114] width 335 height 22
click at [244, 95] on label at bounding box center [309, 114] width 350 height 38
click at [142, 103] on input "checkbox" at bounding box center [142, 103] width 0 height 0
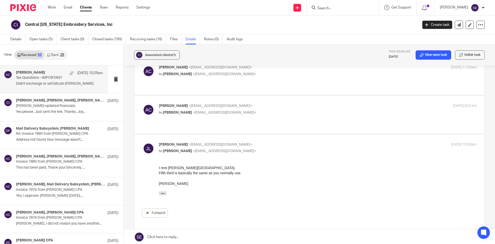
checkbox input "true"
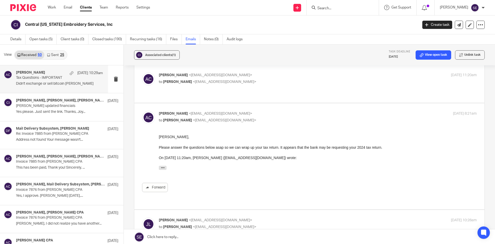
scroll to position [0, 0]
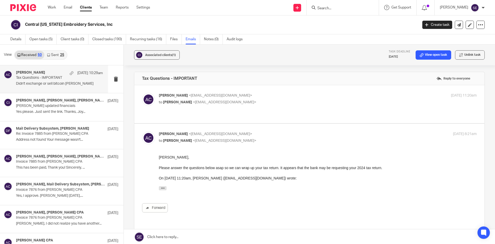
click at [237, 108] on label at bounding box center [309, 104] width 350 height 38
click at [142, 93] on input "checkbox" at bounding box center [142, 93] width 0 height 0
checkbox input "true"
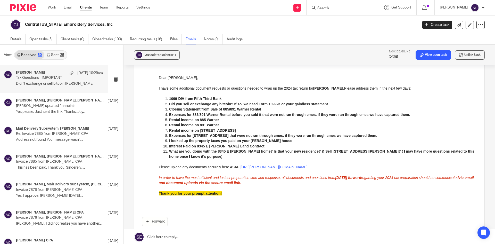
scroll to position [41, 0]
click at [61, 106] on p "Jake Lebaron updated financials" at bounding box center [51, 106] width 70 height 4
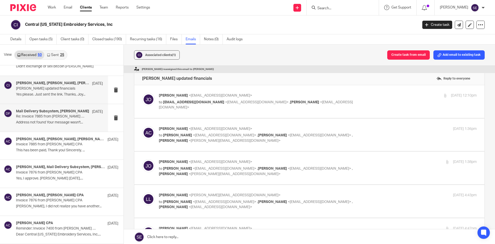
scroll to position [0, 0]
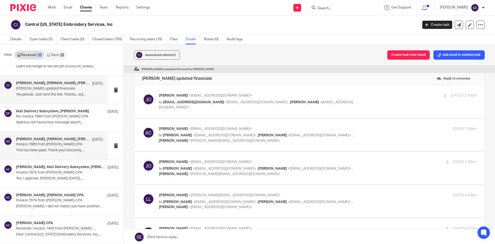
click at [76, 139] on h4 "Donna Ferguson, Steve Vernon, Amy L Corfixsen CPA" at bounding box center [53, 139] width 74 height 4
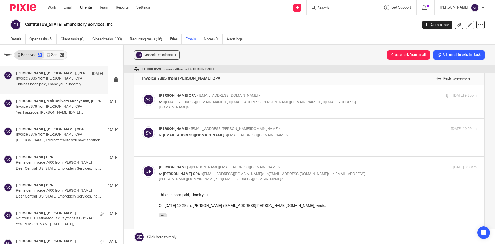
scroll to position [89, 0]
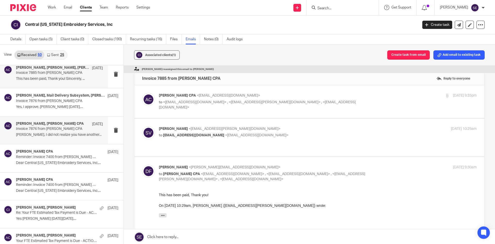
click at [62, 127] on p "Invoice 7876 from Amy L Corfixsen CPA" at bounding box center [51, 129] width 70 height 4
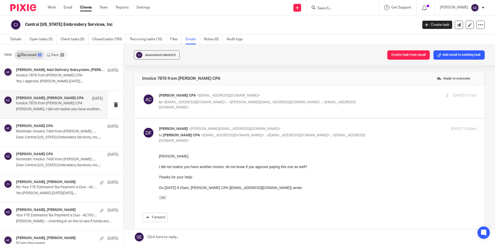
scroll to position [115, 0]
click at [58, 130] on p "Reminder: Invoice 7400 from Amy L Corfixsen CPA" at bounding box center [51, 131] width 70 height 4
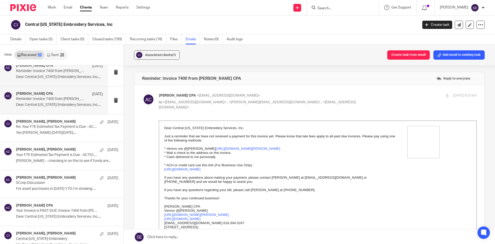
click at [82, 90] on div "Amy L Corfixsen CPA Jul 15 Reminder: Invoice 7400 from Amy L Corfixsen CPA Dear…" at bounding box center [54, 100] width 108 height 28
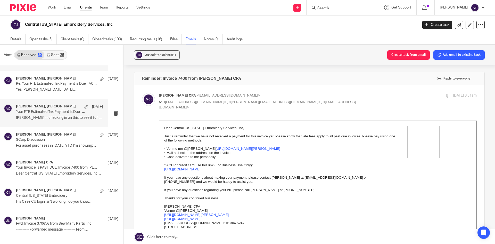
click at [54, 114] on p "Your FTE Estimated Tax Payment is Due - ACTION REQUIRED" at bounding box center [51, 112] width 70 height 4
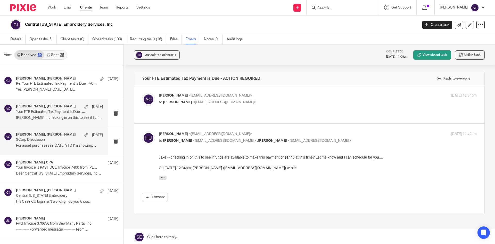
click at [51, 148] on div "Amy Corfixsen, Steve Vernon Jun 4 SCorp Discussion For asset purchases in 2025 …" at bounding box center [59, 140] width 87 height 17
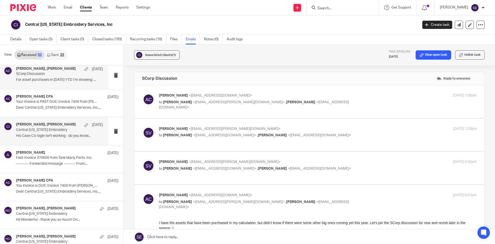
click at [46, 128] on p "Central Michigan Embroidery" at bounding box center [51, 130] width 70 height 4
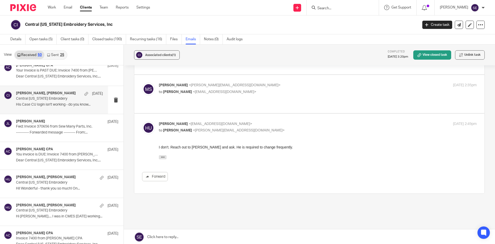
click at [255, 88] on div "Michelle Stuyvesant <michelle@amylcpa.com> to Holly Utting <hollyutting@gmail.c…" at bounding box center [309, 94] width 335 height 22
click at [232, 83] on span "<michelle@amylcpa.com>" at bounding box center [235, 85] width 92 height 4
checkbox input "true"
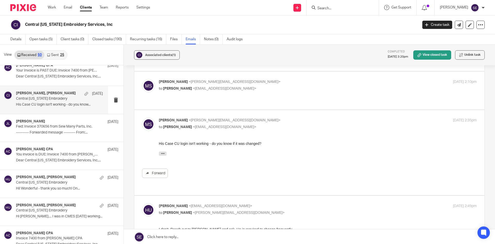
click at [251, 97] on label at bounding box center [309, 90] width 350 height 38
click at [142, 79] on input "checkbox" at bounding box center [142, 79] width 0 height 0
checkbox input "true"
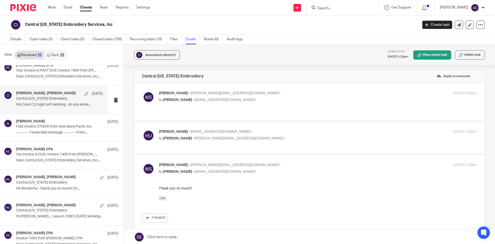
click at [240, 130] on div "Holly Utting <hollyutting@gmail.com> to Michelle Stuyvesant <michelle@amylcpa.c…" at bounding box center [265, 135] width 212 height 12
checkbox input "true"
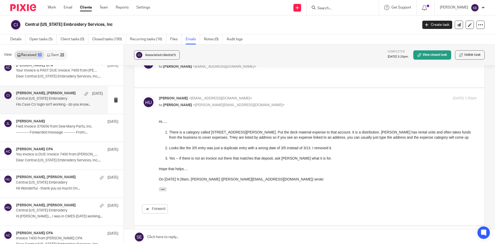
scroll to position [61, 0]
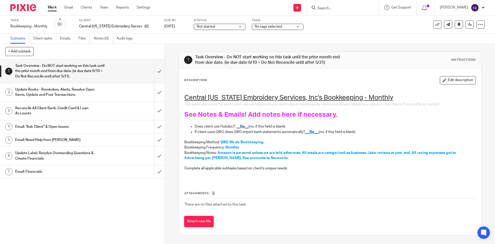
click at [72, 97] on h1 "Update Books - Reminders, Alerts, Resolve Open Items, Update and Post Transacti…" at bounding box center [59, 92] width 89 height 13
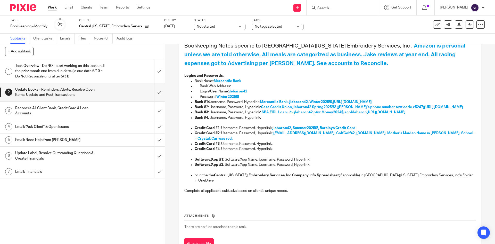
scroll to position [140, 0]
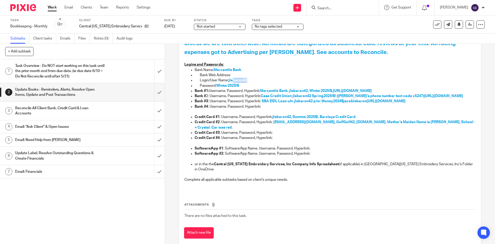
drag, startPoint x: 248, startPoint y: 80, endPoint x: 240, endPoint y: 82, distance: 8.1
click at [232, 79] on p "Login/User Name: jlebaron42" at bounding box center [338, 80] width 276 height 5
click at [355, 92] on span "[URL][DOMAIN_NAME]" at bounding box center [352, 91] width 39 height 4
drag, startPoint x: 290, startPoint y: 92, endPoint x: 308, endPoint y: 92, distance: 18.3
click at [308, 92] on span "Mercantile Bank. jlebaron42, Winter2025!$," at bounding box center [296, 91] width 73 height 4
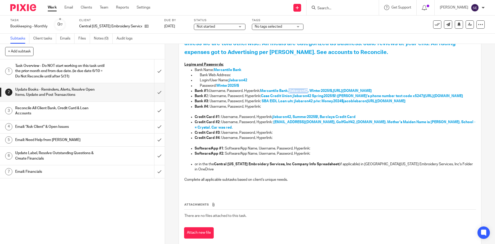
copy span "jlebaron42"
drag, startPoint x: 310, startPoint y: 89, endPoint x: 334, endPoint y: 91, distance: 23.5
click at [333, 91] on span "Mercantile Bank. jlebaron42, Winter2025!$," at bounding box center [296, 91] width 73 height 4
click at [314, 89] on span "Mercantile Bank. jlebaron42, Winter2025!$," at bounding box center [296, 91] width 73 height 4
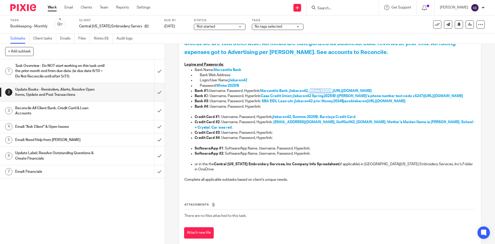
drag, startPoint x: 311, startPoint y: 90, endPoint x: 333, endPoint y: 90, distance: 21.7
click at [333, 90] on span "Mercantile Bank. jlebaron42, Winter2025!$," at bounding box center [296, 91] width 73 height 4
copy span "Winter2025!$"
click at [280, 116] on span "jlebaron42, Summer2025$!, Barclays Credit Card" at bounding box center [314, 117] width 83 height 4
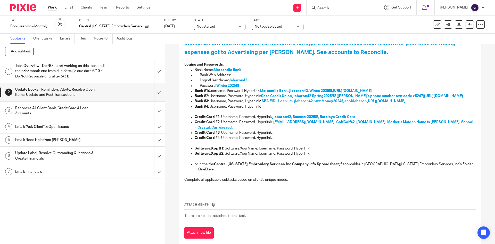
click at [301, 91] on span "Mercantile Bank. jlebaron42, Winter2025!$," at bounding box center [296, 91] width 73 height 4
copy span "jlebaron42"
drag, startPoint x: 311, startPoint y: 90, endPoint x: 332, endPoint y: 88, distance: 21.2
click at [332, 88] on p "Bank #1: Username, Password, Hyperlink: Mercantile Bank. jlebaron42, Winter2025…" at bounding box center [335, 90] width 281 height 5
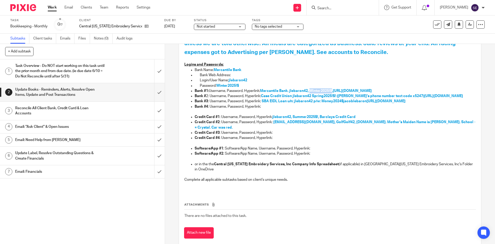
copy span "Winter2025!$"
